Goal: Transaction & Acquisition: Purchase product/service

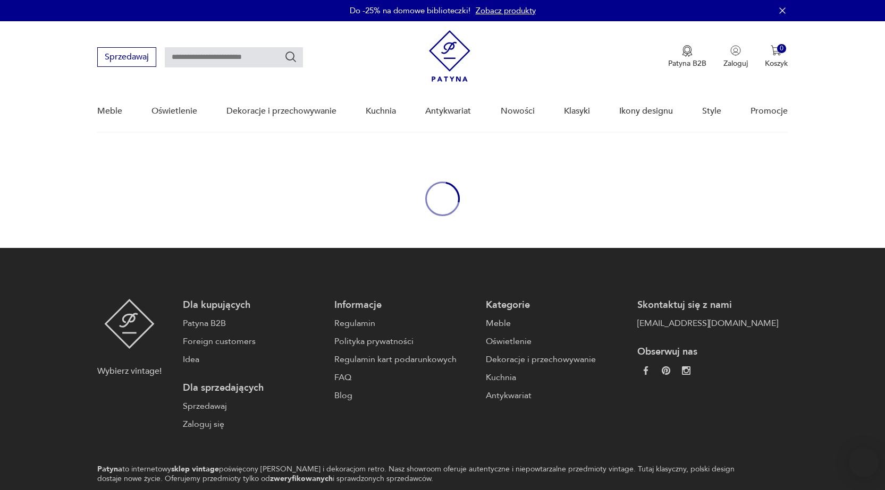
click at [722, 341] on div "Wybierz vintage! Dla kupujących Patyna B2B Foreign customers Idea Dla sprzedają…" at bounding box center [442, 365] width 690 height 132
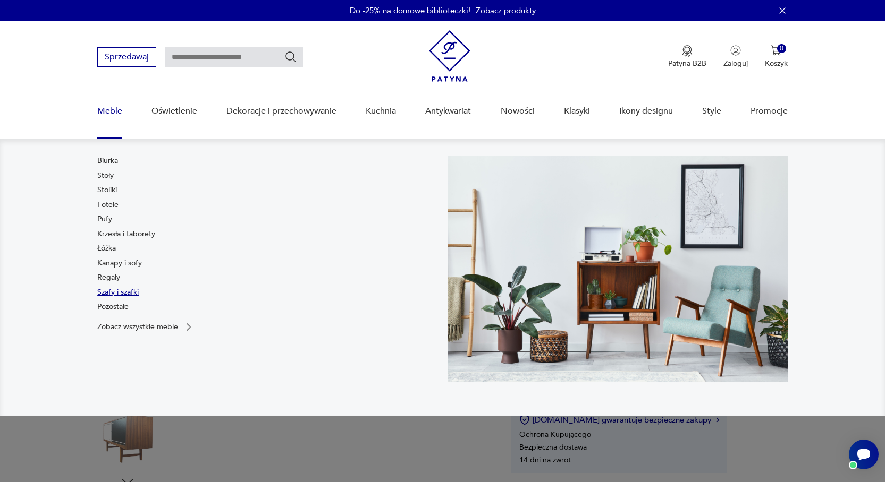
click at [117, 295] on link "Szafy i szafki" at bounding box center [117, 292] width 41 height 11
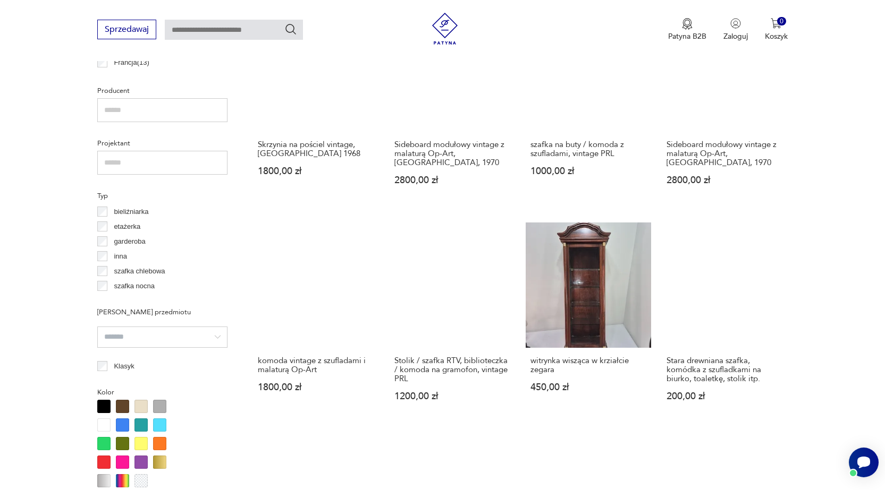
scroll to position [690, 0]
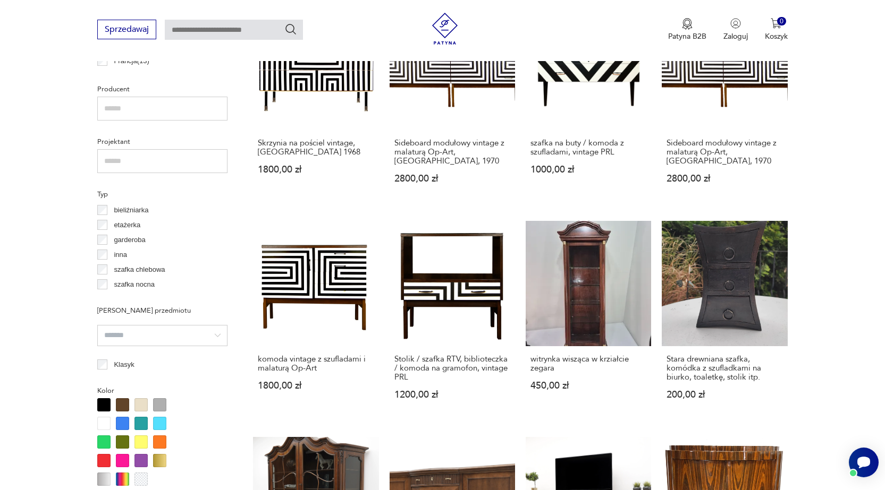
click at [97, 284] on section "Filtruj produkty Cena MIN MAX OK Promocja Datowanie OK Kraj pochodzenia Dania (…" at bounding box center [442, 370] width 885 height 1236
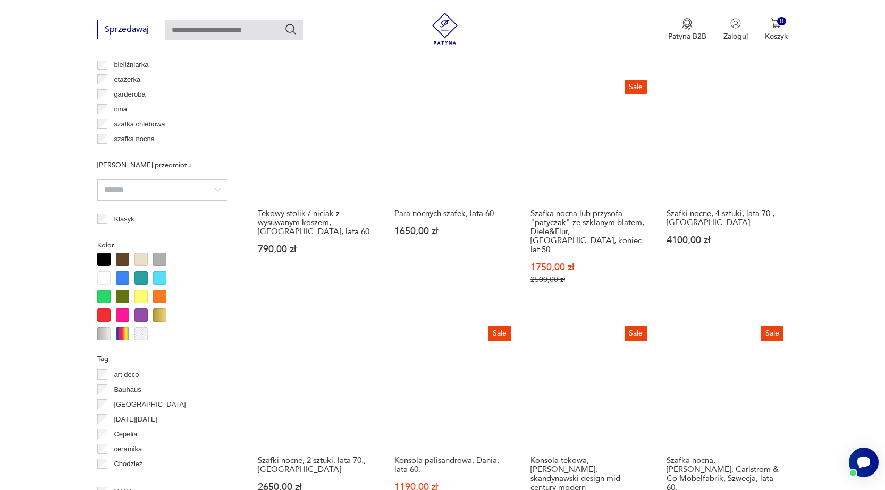
scroll to position [867, 0]
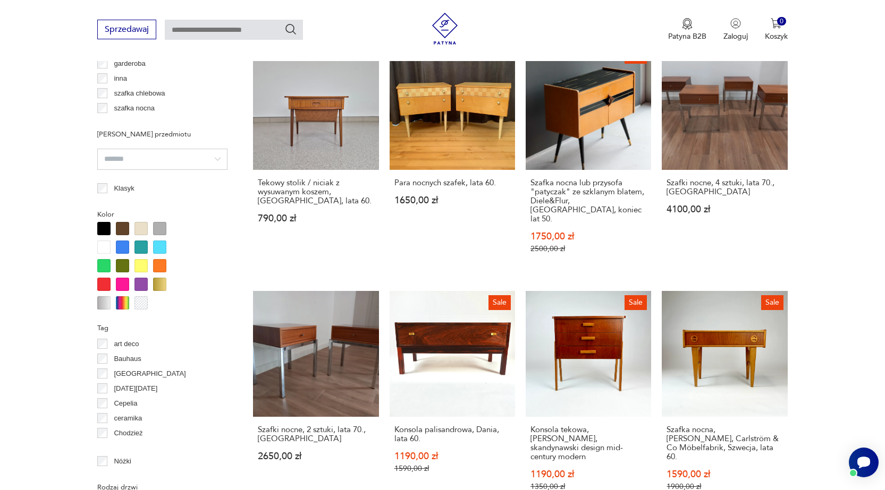
click at [123, 228] on div at bounding box center [122, 228] width 13 height 13
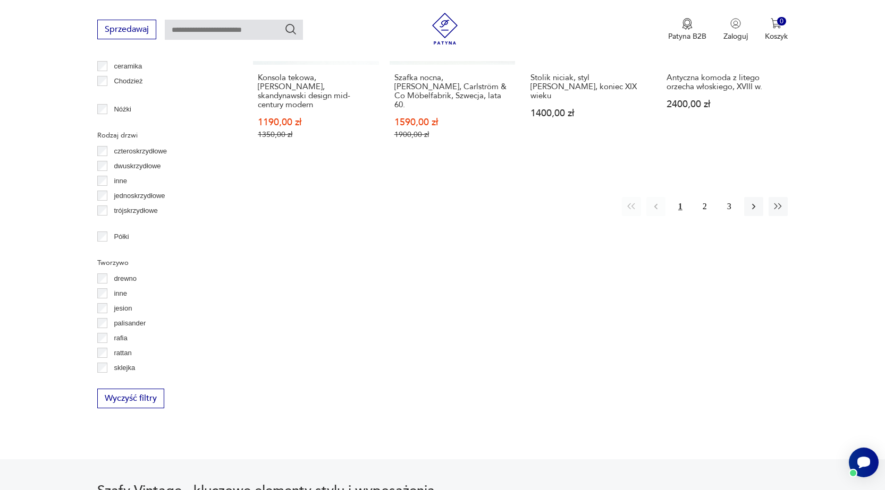
scroll to position [1238, 0]
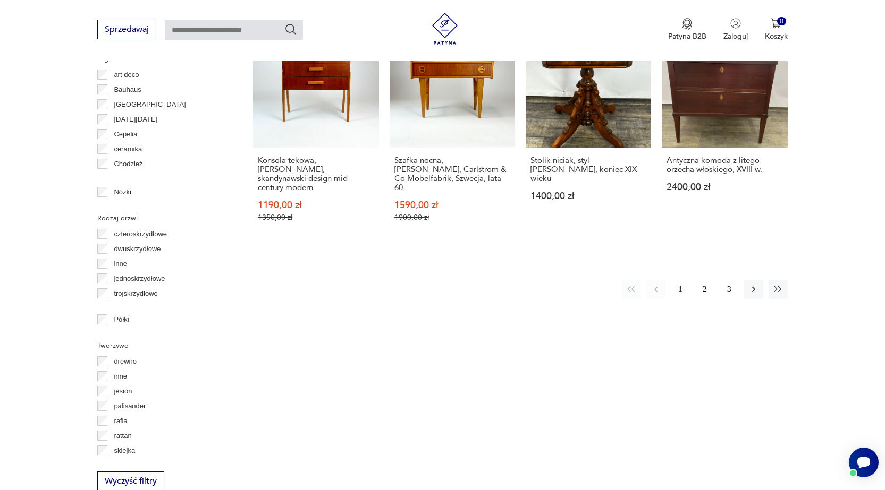
scroll to position [1185, 0]
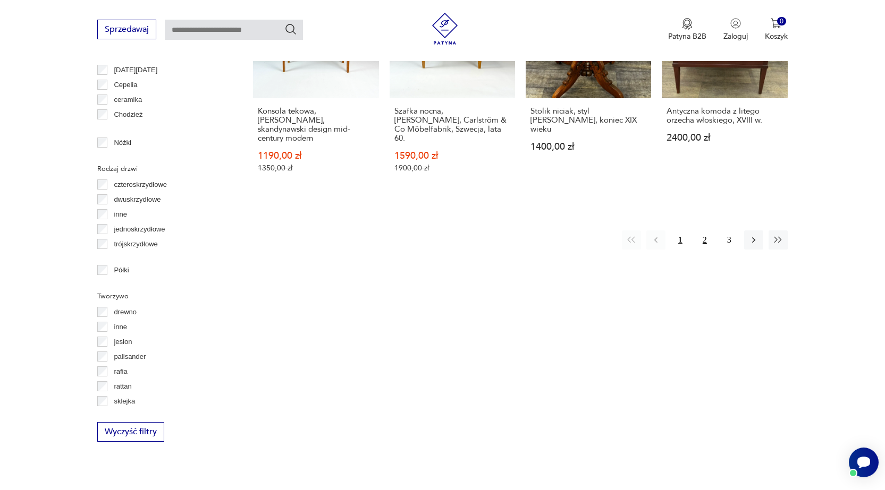
click at [702, 231] on button "2" at bounding box center [704, 240] width 19 height 19
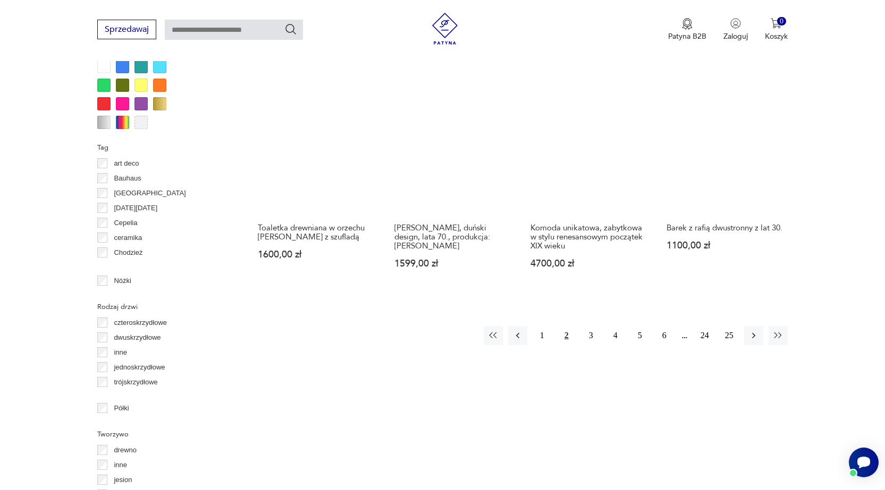
scroll to position [1079, 0]
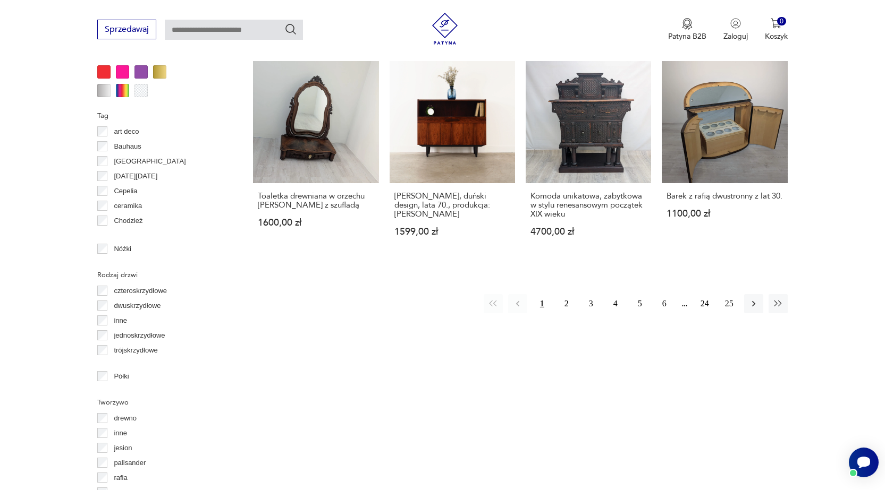
scroll to position [1185, 0]
